Goal: Task Accomplishment & Management: Manage account settings

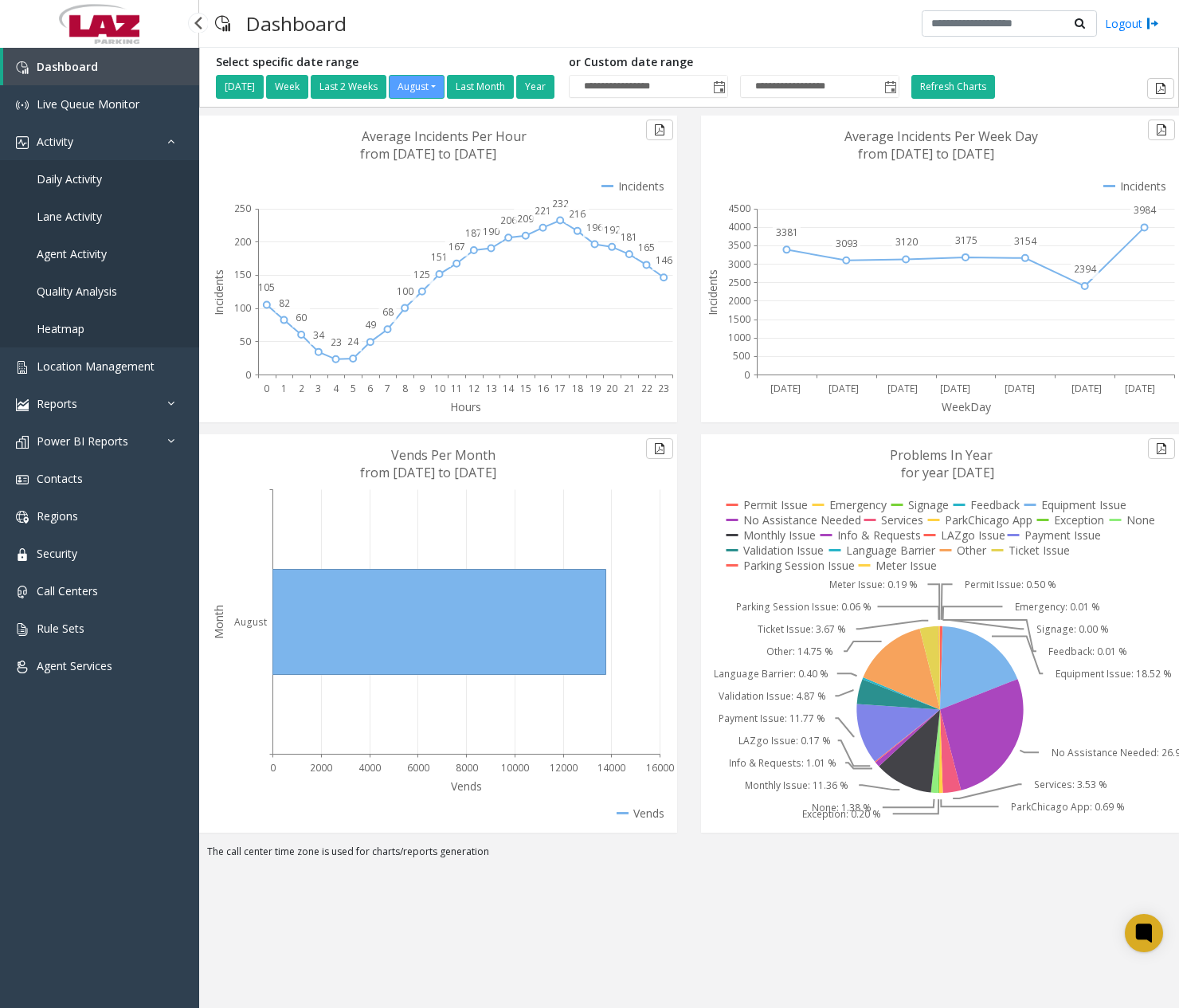
click at [90, 183] on span "Daily Activity" at bounding box center [69, 178] width 65 height 15
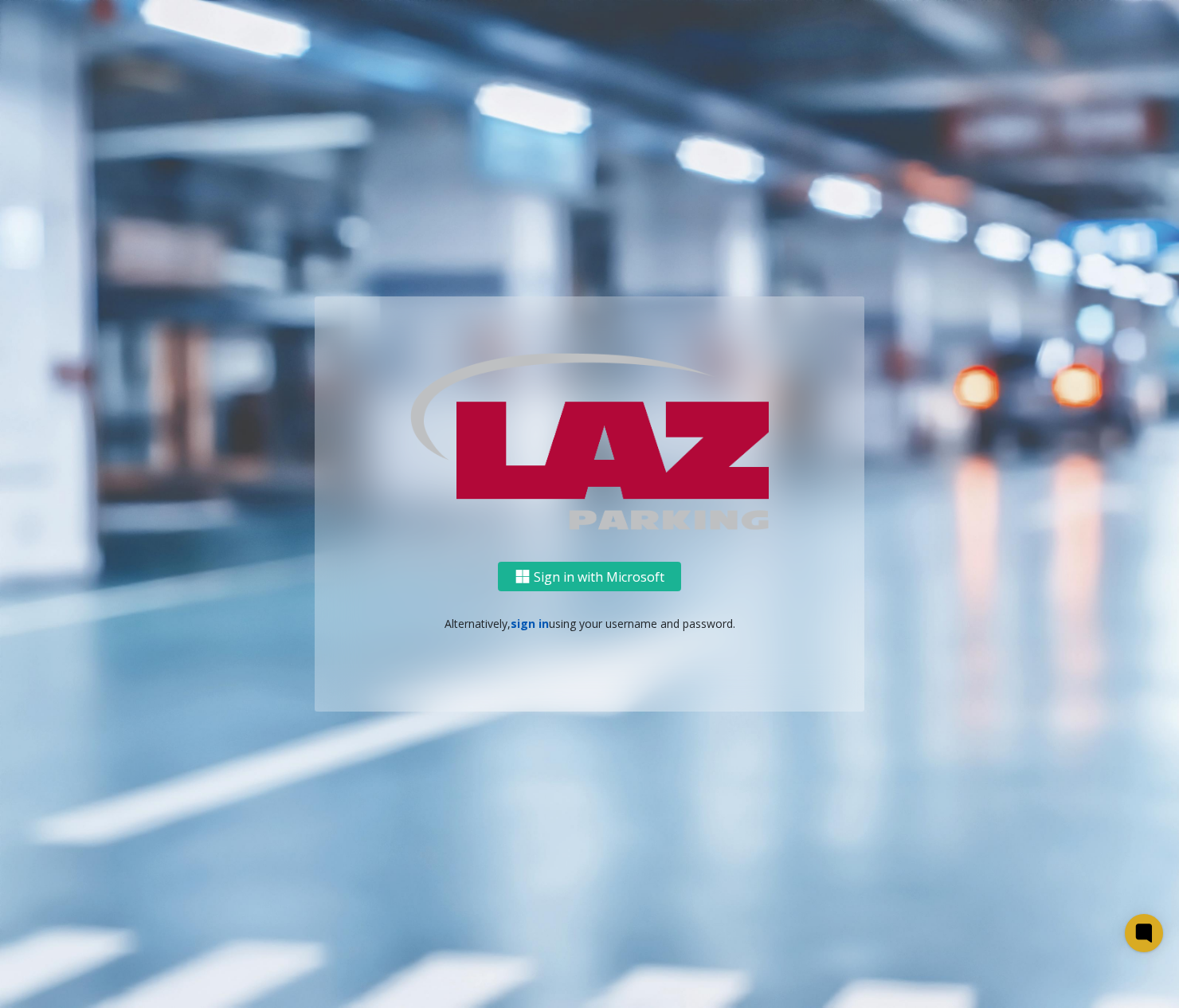
click at [531, 626] on link "sign in" at bounding box center [530, 623] width 39 height 15
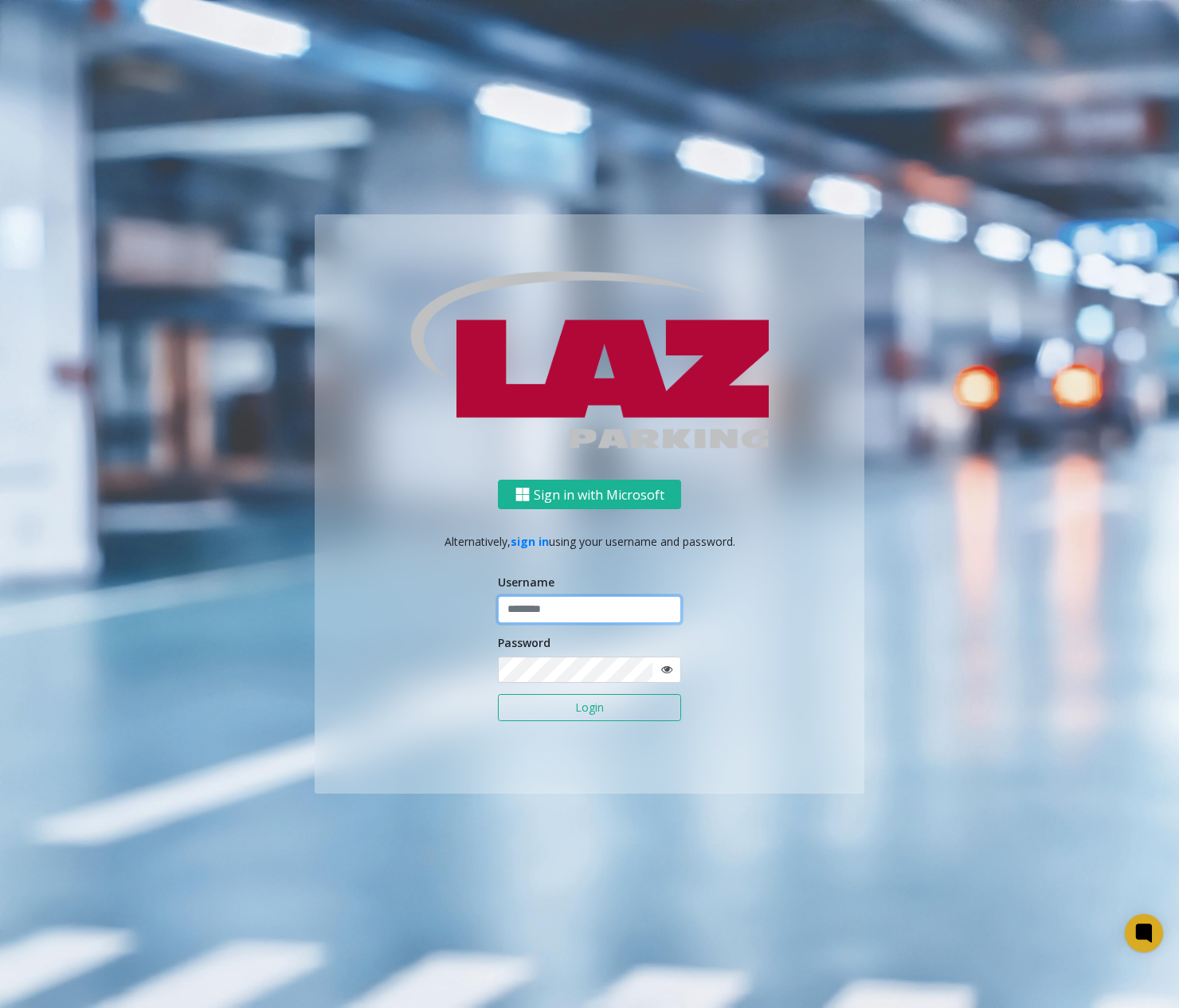
click at [571, 606] on input "text" at bounding box center [590, 609] width 184 height 27
type input "**********"
click at [581, 711] on button "Login" at bounding box center [590, 707] width 184 height 27
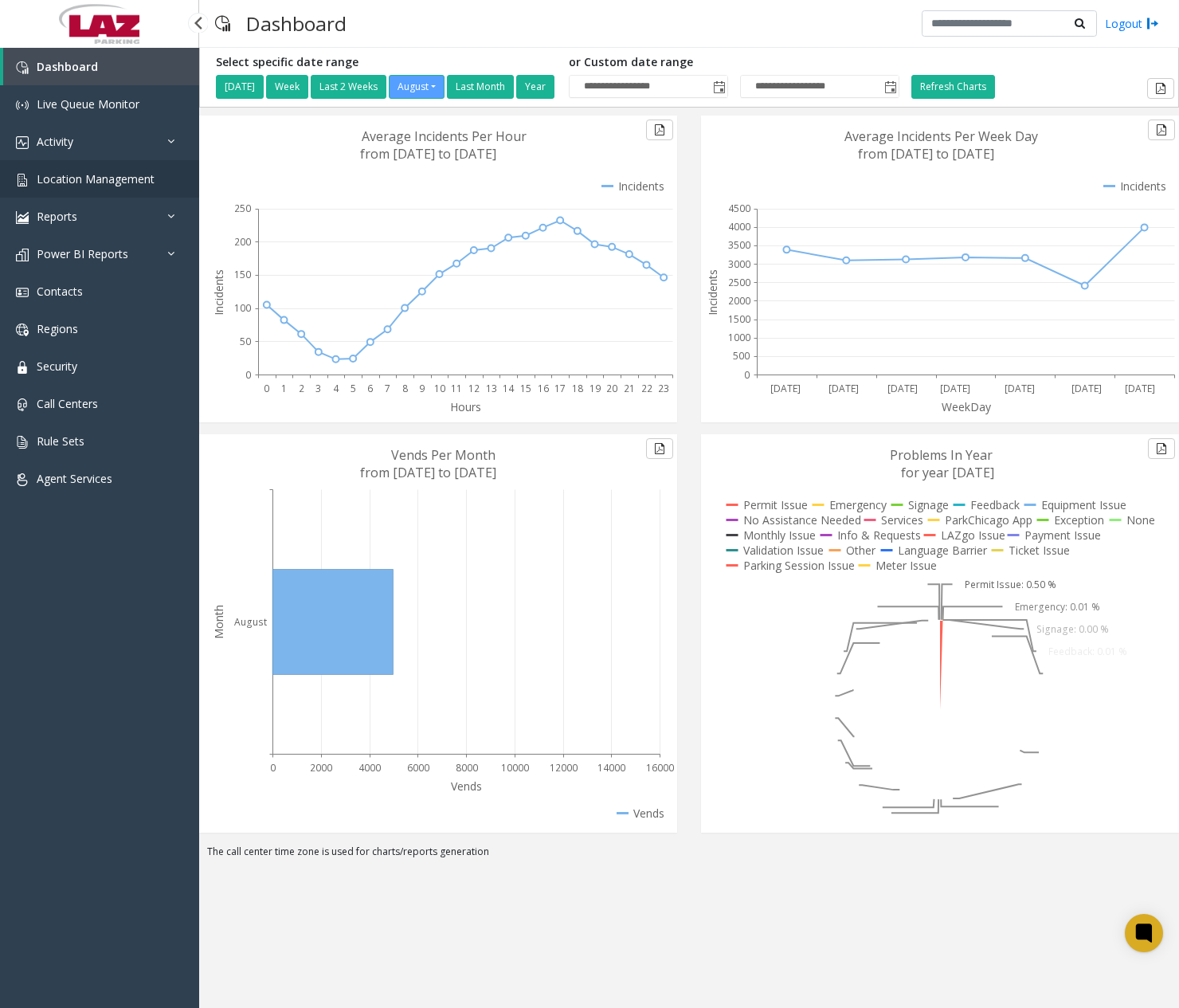
click at [102, 187] on link "Location Management" at bounding box center [99, 178] width 199 height 38
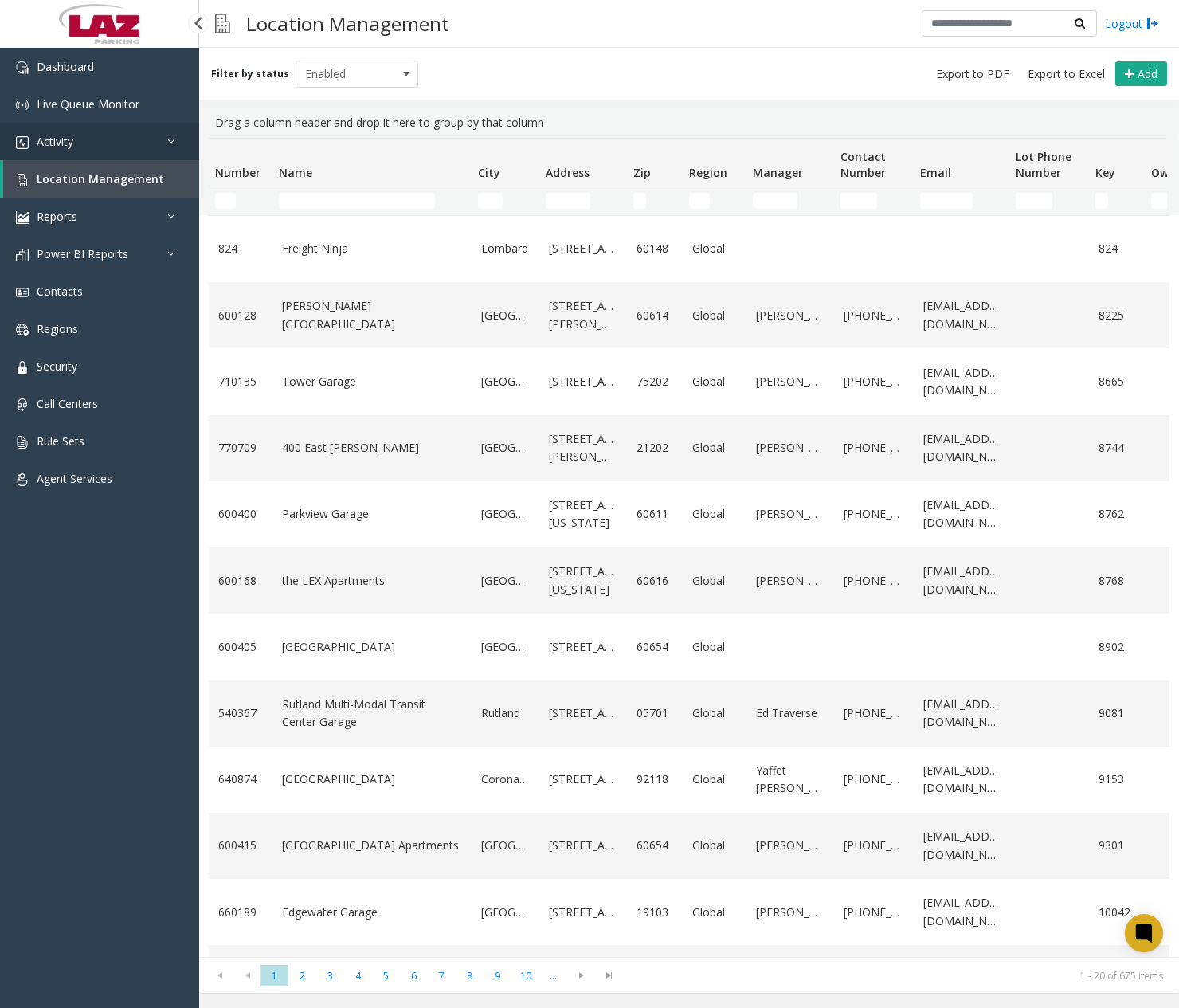
click at [97, 141] on link "Activity" at bounding box center [99, 141] width 199 height 38
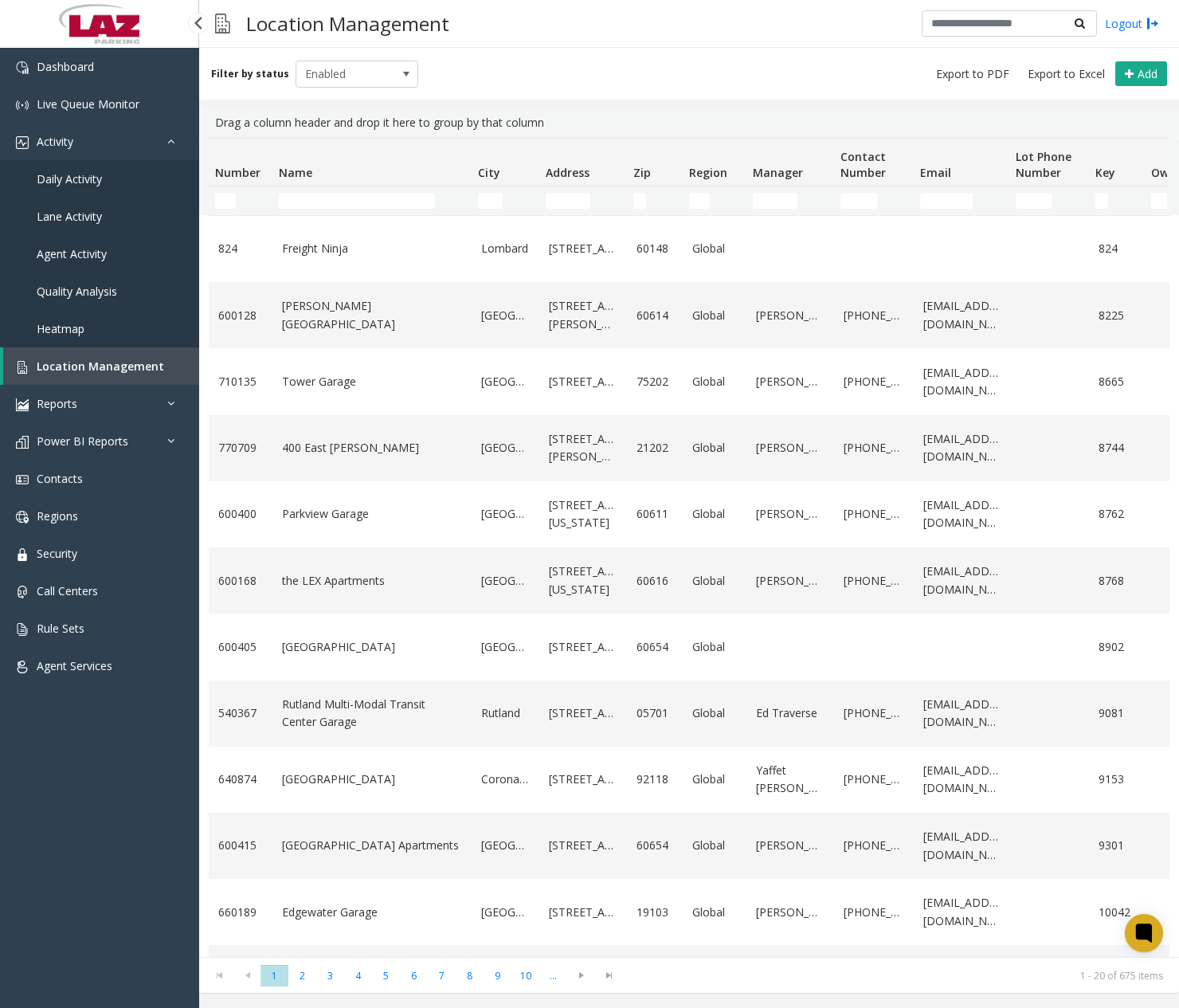
click at [76, 170] on link "Daily Activity" at bounding box center [99, 178] width 199 height 38
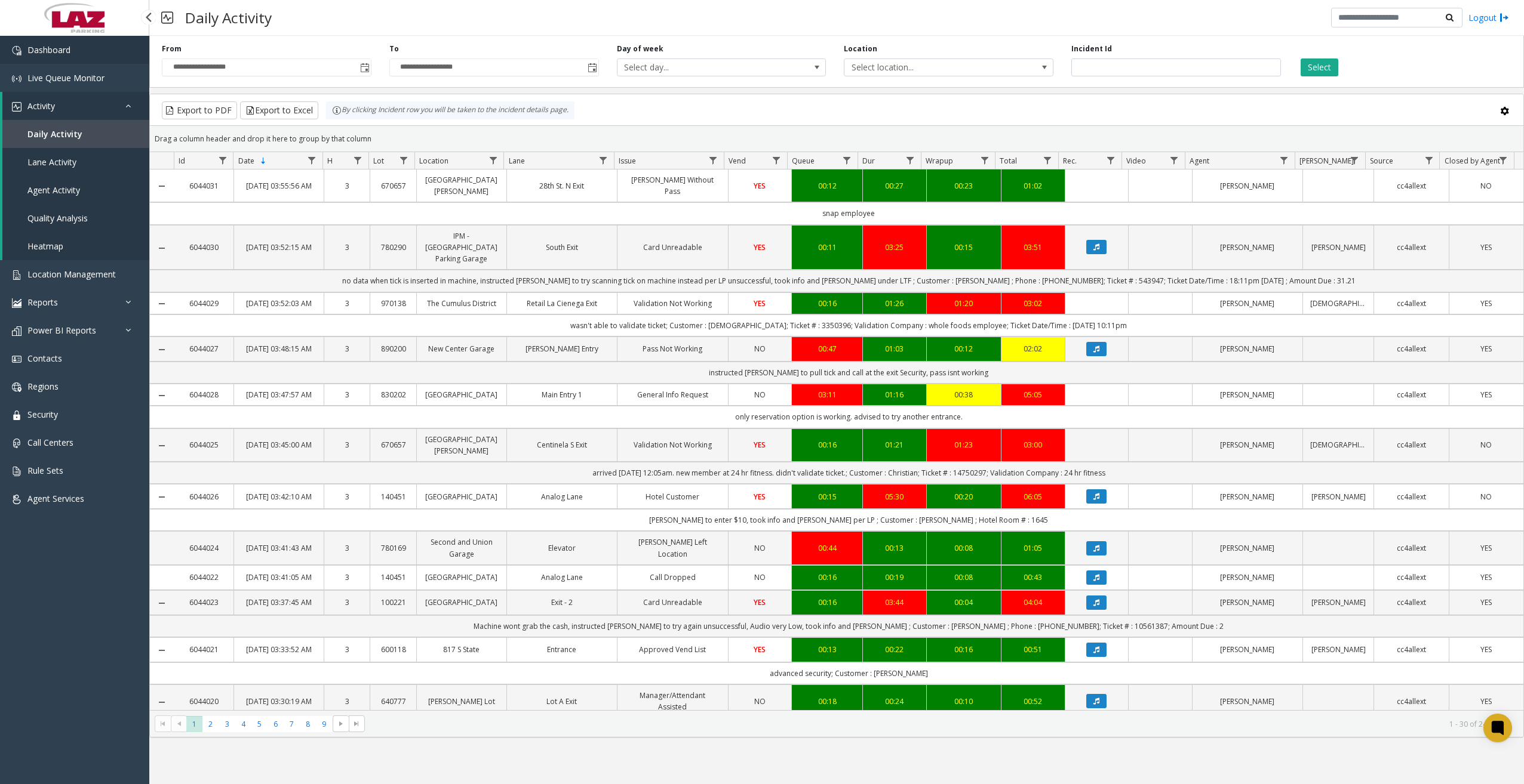
click at [67, 52] on span "Dashboard" at bounding box center [49, 49] width 43 height 11
